Goal: Transaction & Acquisition: Book appointment/travel/reservation

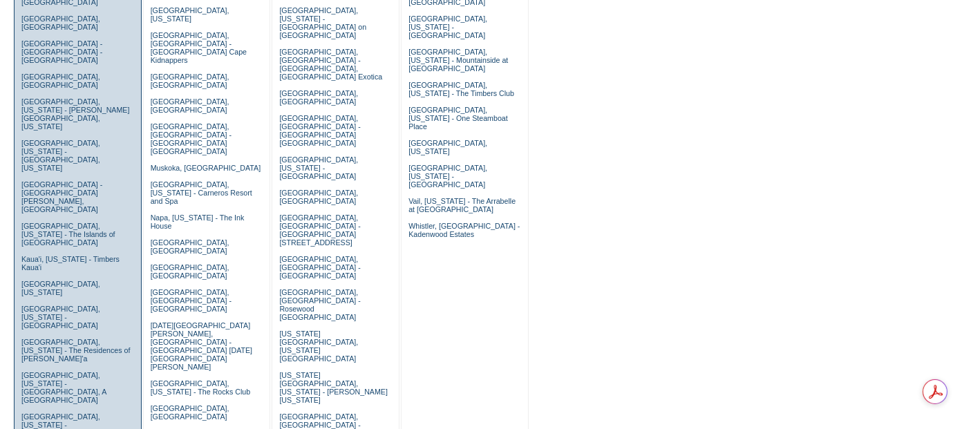
scroll to position [307, 0]
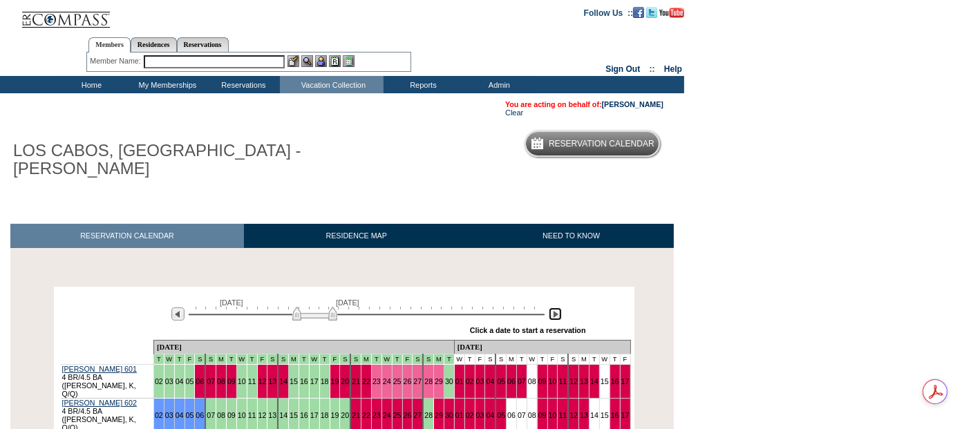
click at [558, 308] on img at bounding box center [555, 314] width 13 height 13
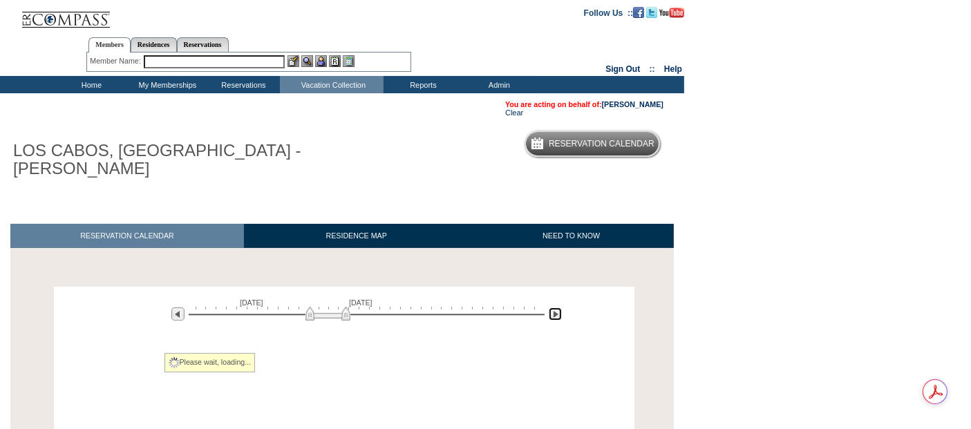
click at [558, 308] on img at bounding box center [555, 314] width 13 height 13
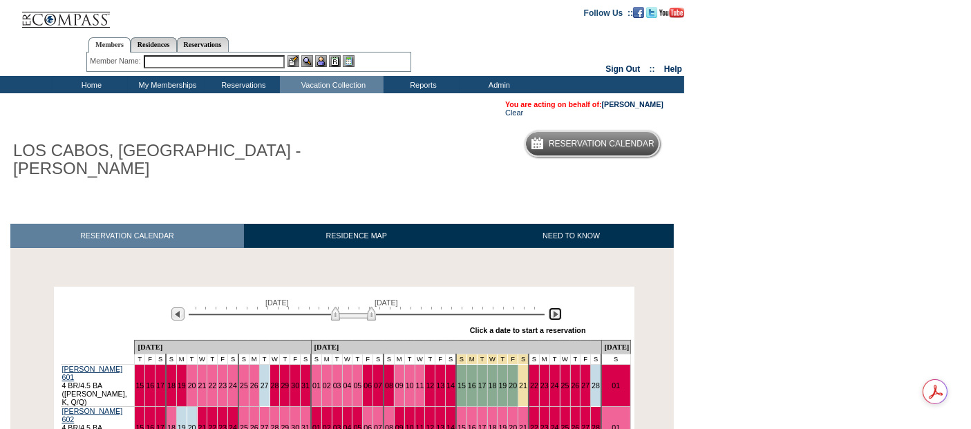
click at [558, 308] on img at bounding box center [555, 314] width 13 height 13
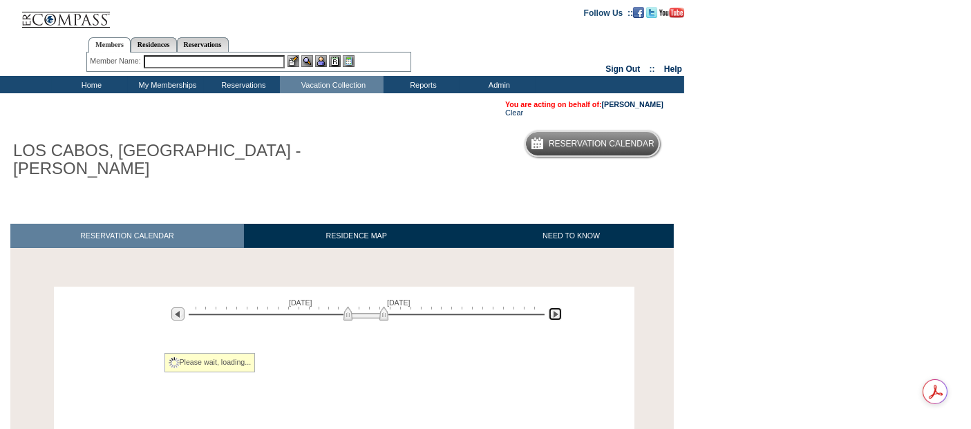
click at [558, 308] on img at bounding box center [555, 314] width 13 height 13
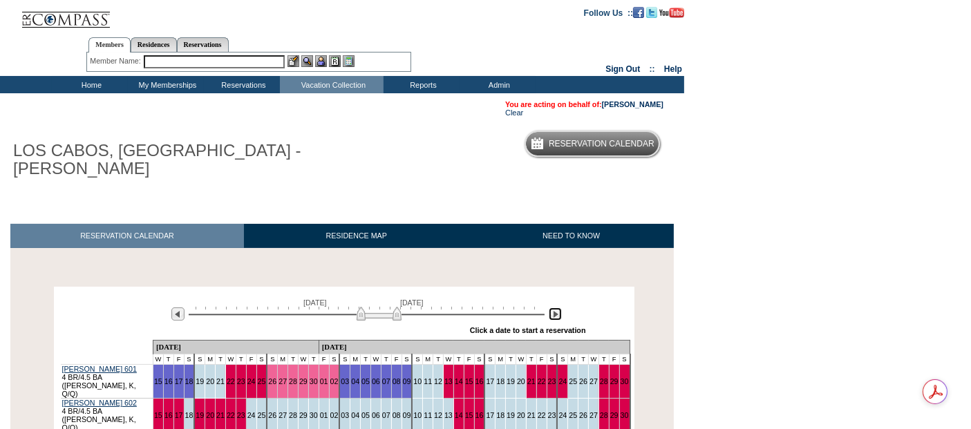
click at [558, 308] on img at bounding box center [555, 314] width 13 height 13
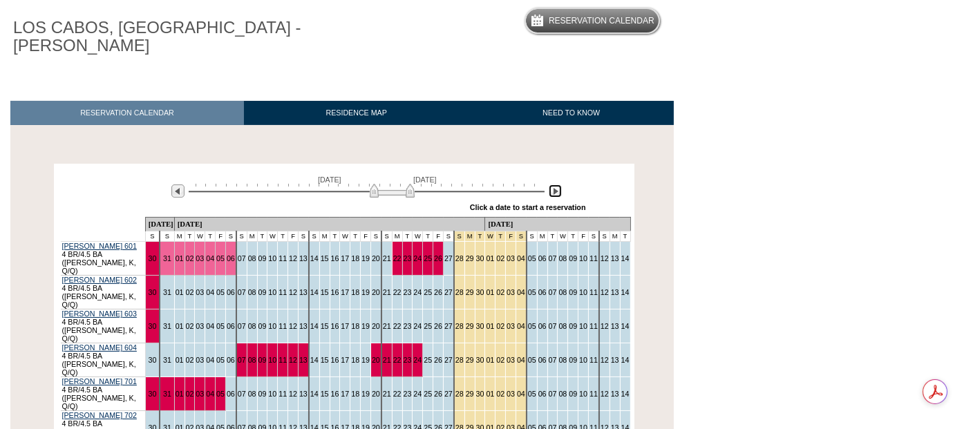
scroll to position [307, 0]
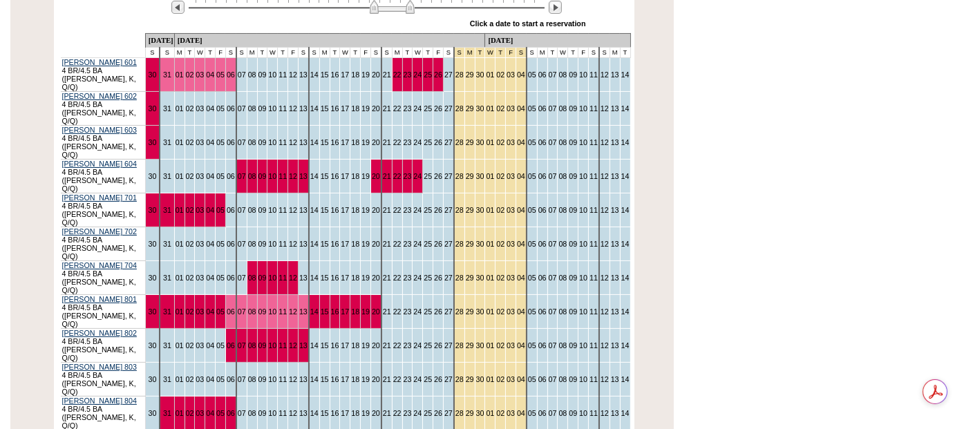
click at [236, 363] on td "06" at bounding box center [230, 380] width 10 height 34
click at [235, 375] on link "06" at bounding box center [231, 379] width 8 height 8
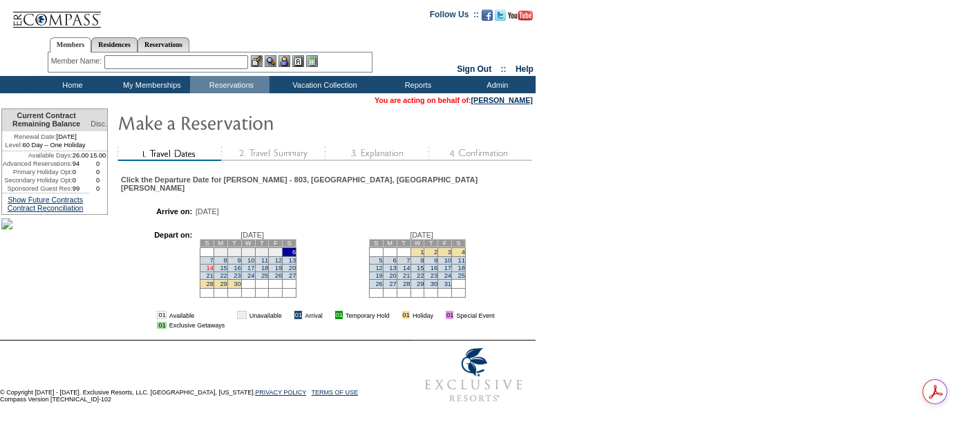
click at [209, 265] on link "14" at bounding box center [210, 268] width 7 height 7
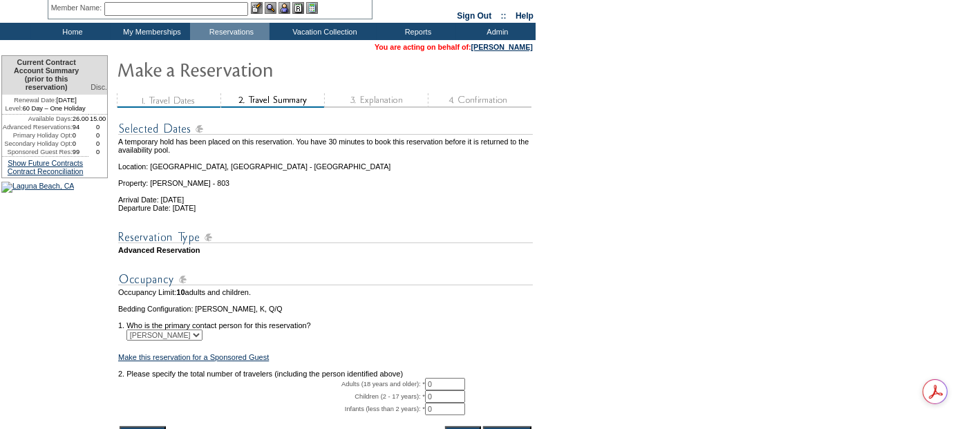
scroll to position [195, 0]
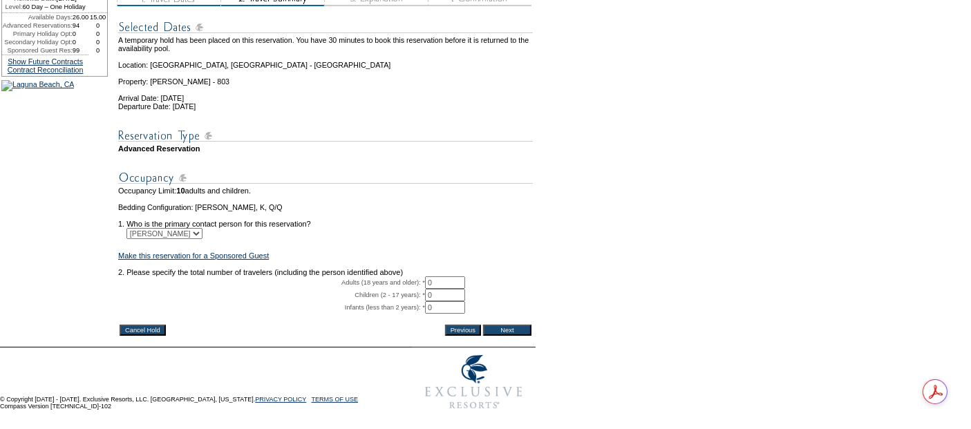
drag, startPoint x: 448, startPoint y: 258, endPoint x: 408, endPoint y: 247, distance: 40.7
click at [408, 247] on tbody "A temporary hold has been placed on this reservation. You have 30 minutes to bo…" at bounding box center [325, 166] width 415 height 312
type input "2"
click at [527, 325] on input "Next" at bounding box center [507, 330] width 48 height 11
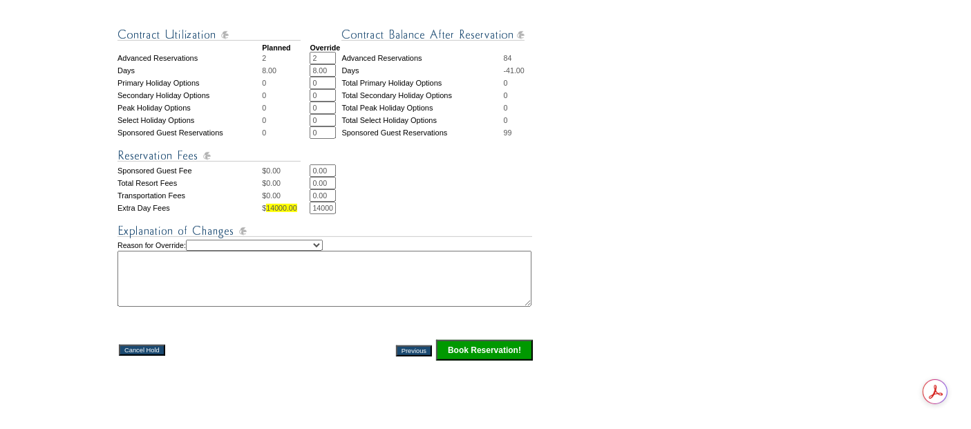
scroll to position [746, 0]
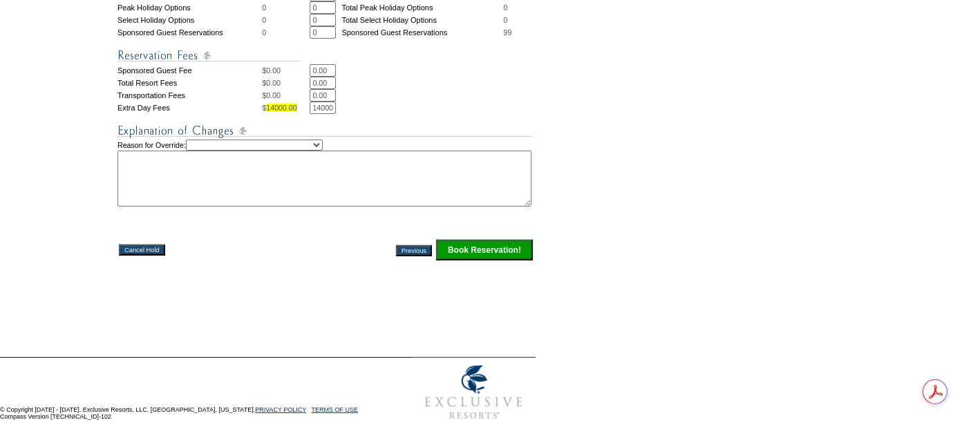
click at [323, 140] on select "Creating Continuous Stay Days Rebooked After Cancellation Editing Occupant Expe…" at bounding box center [254, 145] width 137 height 11
select select "1038"
click at [203, 140] on select "Creating Continuous Stay Days Rebooked After Cancellation Editing Occupant Expe…" at bounding box center [254, 145] width 137 height 11
click at [297, 183] on textarea at bounding box center [324, 179] width 414 height 56
paste textarea "RR days and days rolling at Oct renewal-pc"
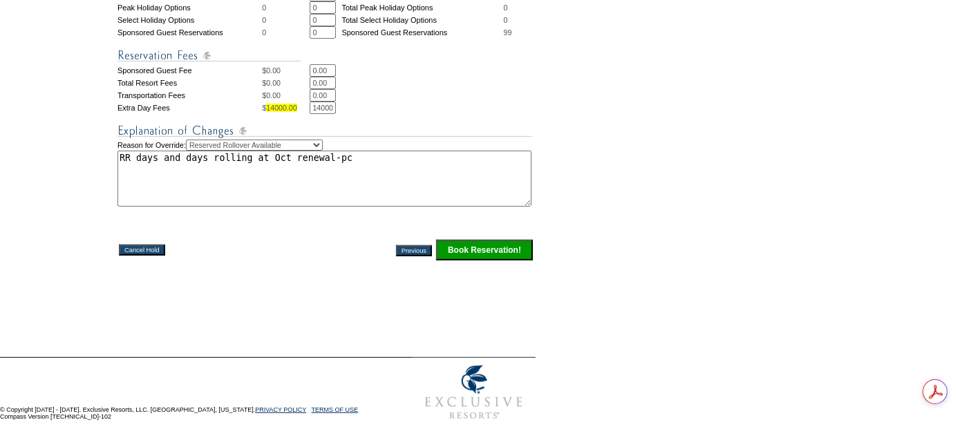
type textarea "RR days and days rolling at Oct renewal-pc"
click at [509, 240] on input "Book Reservation!" at bounding box center [484, 250] width 97 height 21
